Goal: Transaction & Acquisition: Purchase product/service

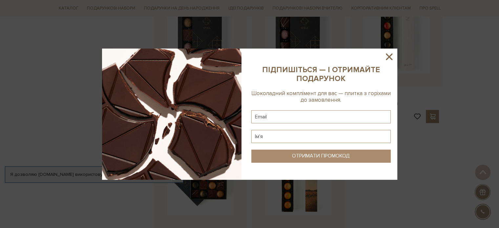
scroll to position [2985, 0]
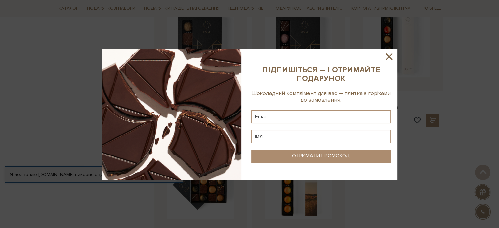
click at [389, 59] on icon at bounding box center [388, 56] width 11 height 11
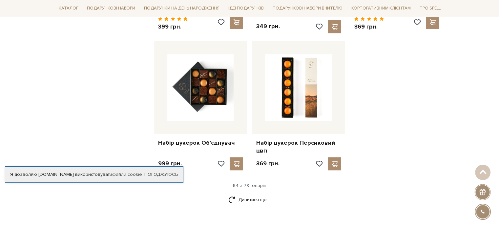
scroll to position [3084, 0]
click at [258, 194] on link "Дивитися ще" at bounding box center [249, 199] width 43 height 11
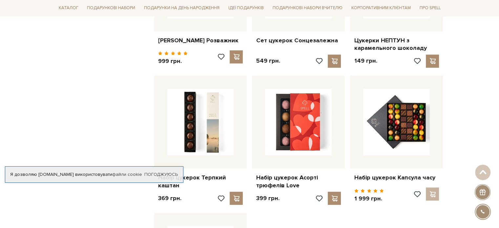
scroll to position [3609, 0]
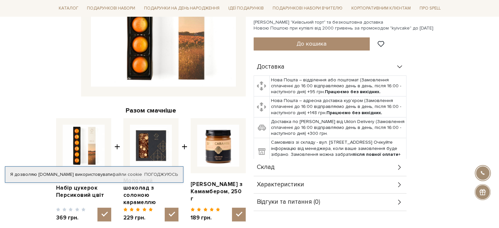
scroll to position [66, 0]
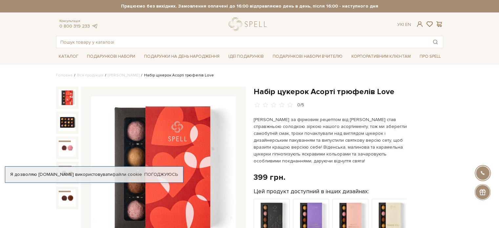
scroll to position [66, 0]
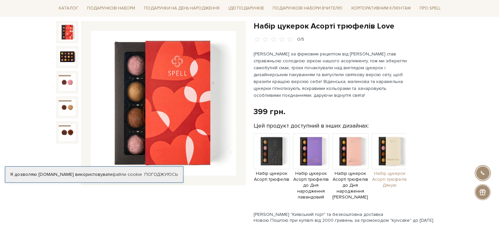
click at [390, 149] on img at bounding box center [390, 151] width 36 height 36
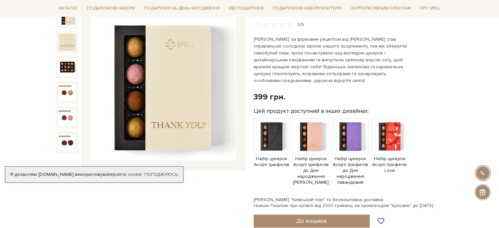
scroll to position [33, 0]
